Goal: Task Accomplishment & Management: Manage account settings

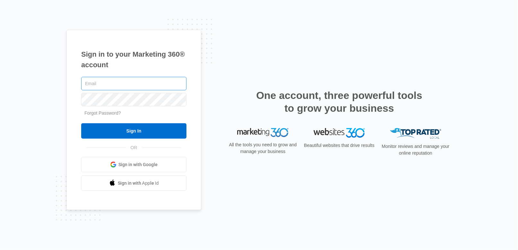
click at [99, 82] on input "text" at bounding box center [133, 83] width 105 height 13
type input "[PERSON_NAME][EMAIL_ADDRESS][DOMAIN_NAME]"
click at [81, 123] on input "Sign In" at bounding box center [133, 130] width 105 height 15
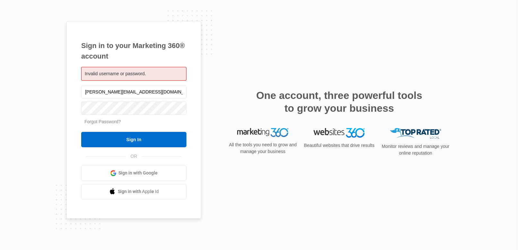
click at [92, 122] on link "Forgot Password?" at bounding box center [102, 121] width 37 height 5
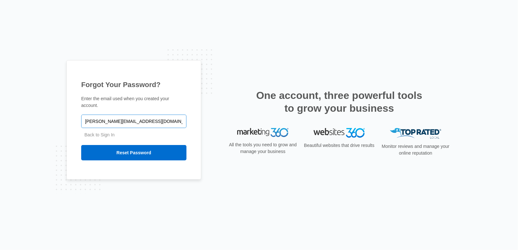
type input "[PERSON_NAME][EMAIL_ADDRESS][DOMAIN_NAME]"
click at [81, 145] on input "Reset Password" at bounding box center [133, 152] width 105 height 15
